Goal: Information Seeking & Learning: Learn about a topic

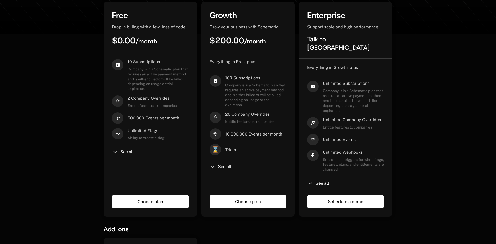
drag, startPoint x: 223, startPoint y: 168, endPoint x: 192, endPoint y: 152, distance: 34.9
click at [223, 168] on span "See all" at bounding box center [225, 167] width 14 height 4
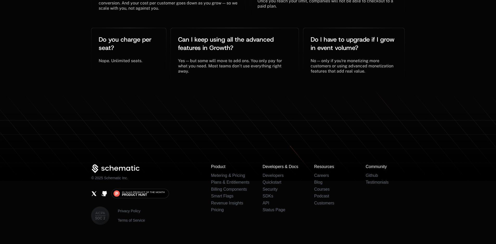
scroll to position [1380, 0]
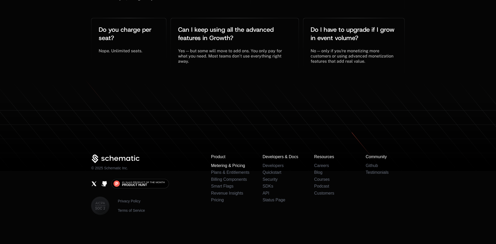
click at [238, 164] on link "Metering & Pricing" at bounding box center [228, 165] width 34 height 4
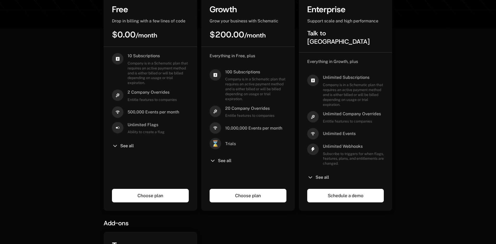
scroll to position [156, 0]
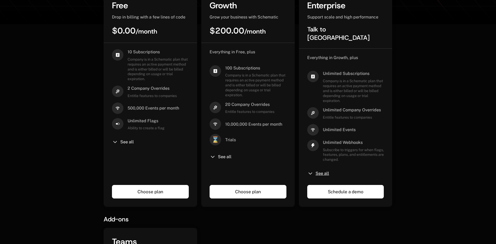
click at [325, 172] on span "See all" at bounding box center [322, 174] width 14 height 4
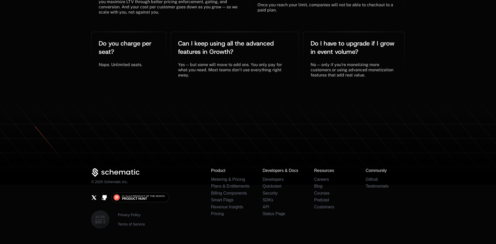
scroll to position [1357, 0]
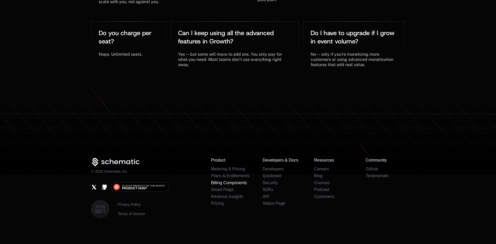
click at [243, 181] on link "Billing Components" at bounding box center [229, 183] width 36 height 4
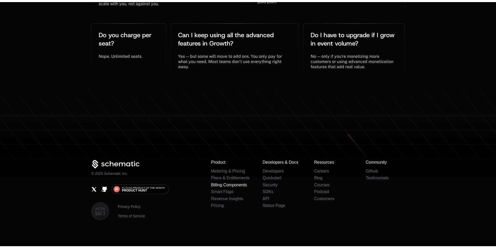
scroll to position [0, 0]
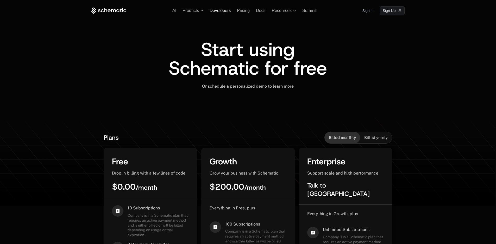
click at [218, 11] on span "Developers" at bounding box center [220, 10] width 21 height 4
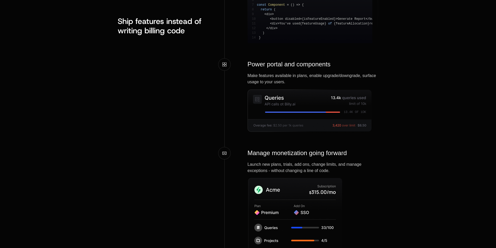
scroll to position [781, 0]
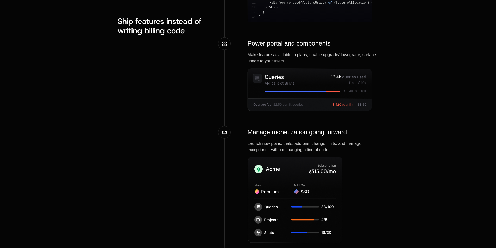
click at [283, 96] on img at bounding box center [309, 89] width 125 height 43
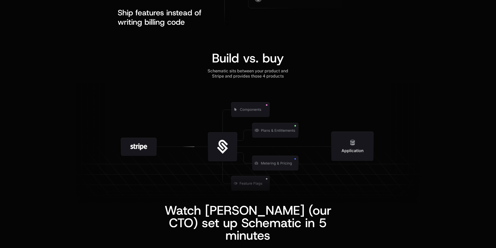
scroll to position [1041, 0]
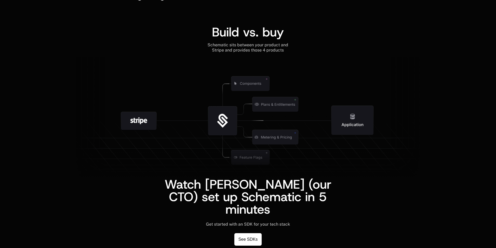
click at [222, 123] on icon at bounding box center [223, 119] width 9 height 10
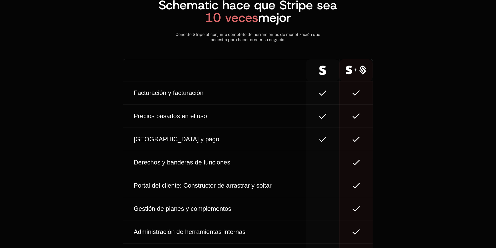
scroll to position [2301, 0]
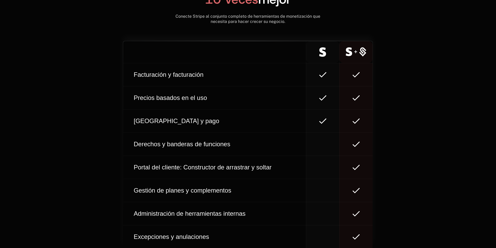
click at [180, 78] on font "Facturación y facturación" at bounding box center [169, 74] width 70 height 7
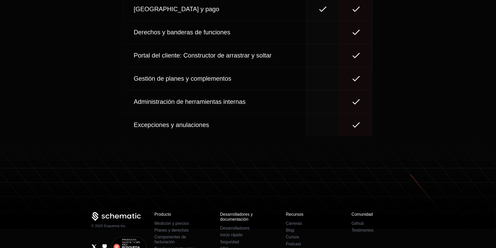
scroll to position [2379, 0]
